Goal: Entertainment & Leisure: Consume media (video, audio)

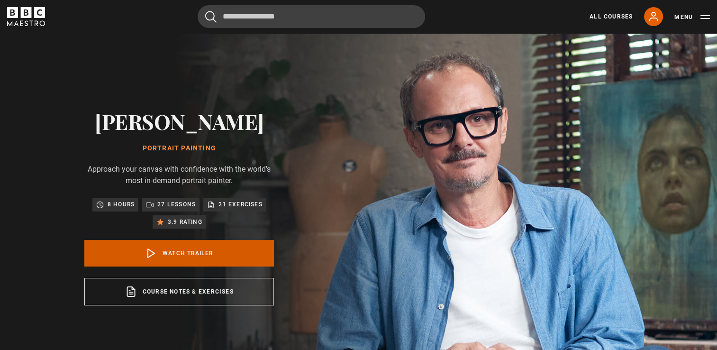
click at [185, 257] on link "Watch Trailer" at bounding box center [179, 253] width 190 height 27
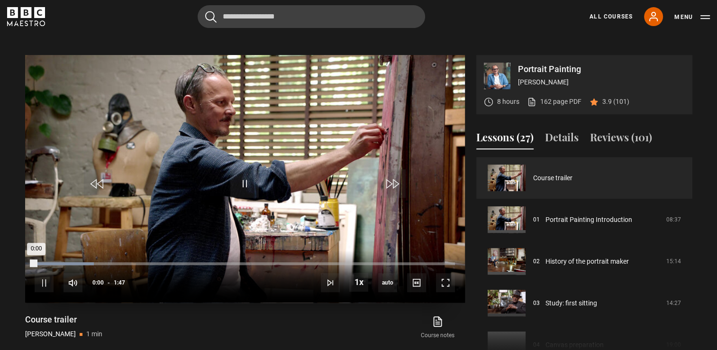
scroll to position [381, 0]
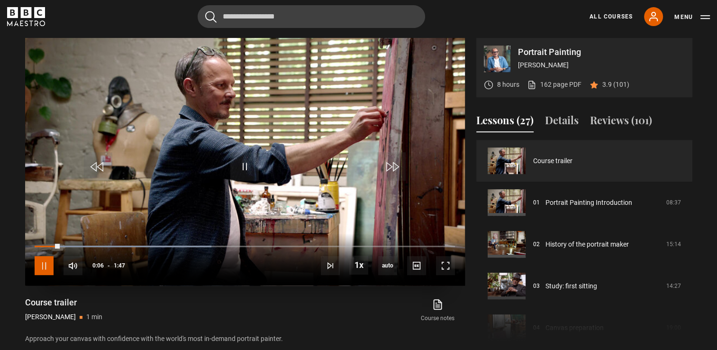
click at [44, 268] on span "Video Player" at bounding box center [44, 265] width 19 height 19
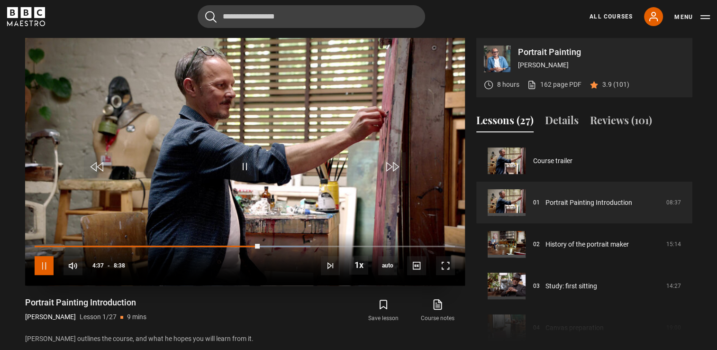
click at [44, 267] on span "Video Player" at bounding box center [44, 265] width 19 height 19
